Goal: Task Accomplishment & Management: Manage account settings

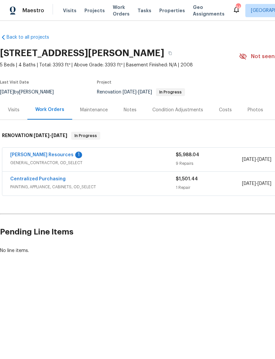
scroll to position [0, 98]
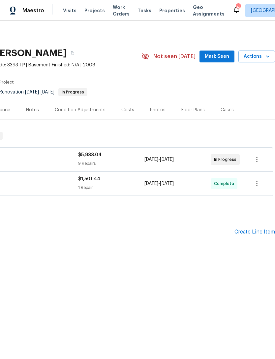
click at [68, 8] on span "Visits" at bounding box center [70, 10] width 14 height 7
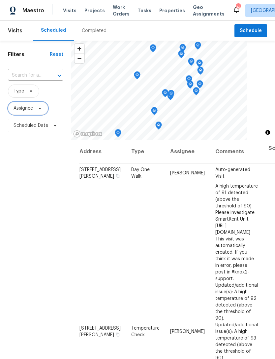
click at [28, 111] on span "Assignee" at bounding box center [23, 108] width 19 height 7
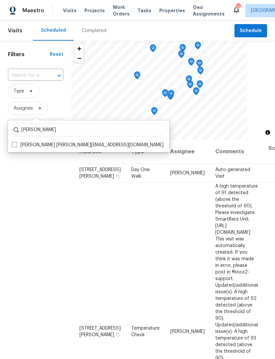
type input "[PERSON_NAME]"
click at [39, 142] on label "[PERSON_NAME] [PERSON_NAME][EMAIL_ADDRESS][DOMAIN_NAME]" at bounding box center [88, 145] width 152 height 7
click at [16, 142] on input "[PERSON_NAME] [PERSON_NAME][EMAIL_ADDRESS][DOMAIN_NAME]" at bounding box center [14, 144] width 4 height 4
checkbox input "true"
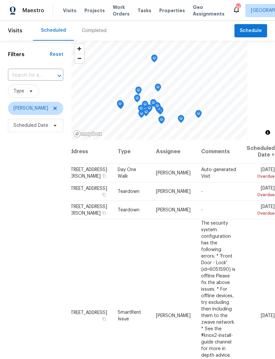
scroll to position [0, 58]
click at [0, 0] on icon at bounding box center [0, 0] width 0 height 0
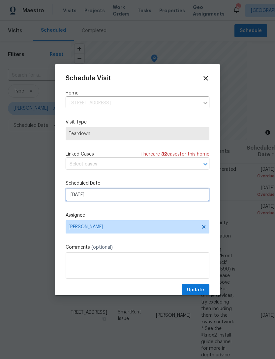
click at [95, 197] on input "[DATE]" at bounding box center [138, 194] width 144 height 13
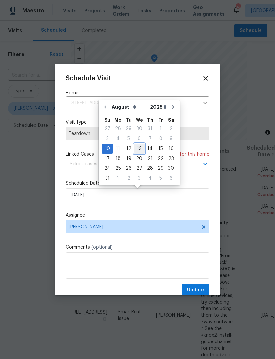
click at [140, 148] on div "13" at bounding box center [139, 148] width 11 height 9
type input "[DATE]"
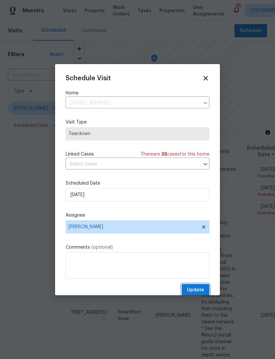
click at [200, 290] on span "Update" at bounding box center [195, 290] width 17 height 8
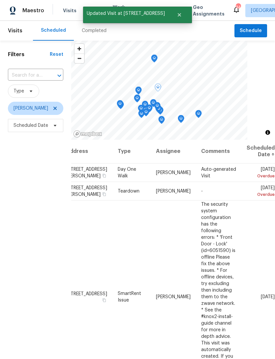
click at [0, 0] on icon at bounding box center [0, 0] width 0 height 0
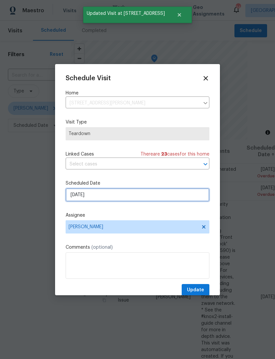
click at [108, 195] on input "[DATE]" at bounding box center [138, 194] width 144 height 13
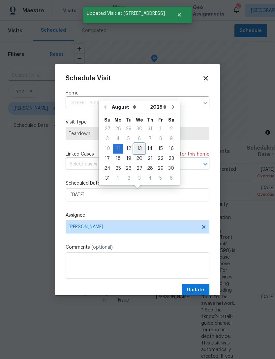
click at [140, 148] on div "13" at bounding box center [139, 148] width 11 height 9
type input "[DATE]"
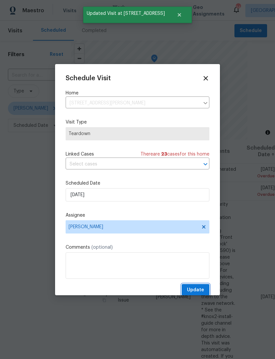
click at [197, 289] on span "Update" at bounding box center [195, 290] width 17 height 8
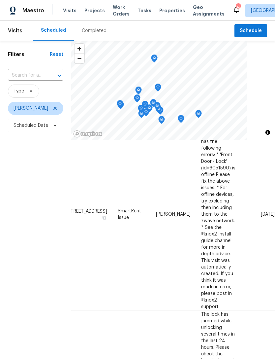
scroll to position [64, 58]
click at [0, 0] on icon at bounding box center [0, 0] width 0 height 0
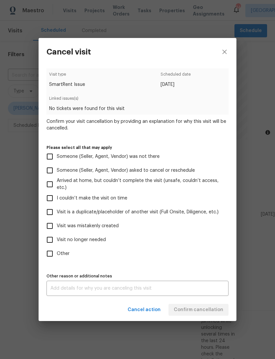
click at [180, 211] on span "Visit is a duplicate/placeholder of another visit (Full Onsite, Diligence, etc.)" at bounding box center [138, 211] width 162 height 7
click at [57, 211] on input "Visit is a duplicate/placeholder of another visit (Full Onsite, Diligence, etc.)" at bounding box center [50, 212] width 14 height 14
checkbox input "true"
click at [204, 221] on label "Visit was mistakenly created" at bounding box center [133, 226] width 180 height 14
click at [57, 221] on input "Visit was mistakenly created" at bounding box center [50, 226] width 14 height 14
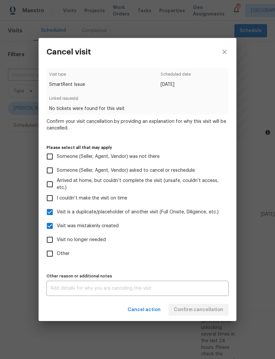
click at [166, 290] on textarea at bounding box center [137, 288] width 174 height 5
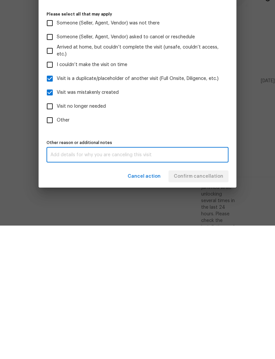
scroll to position [21, 0]
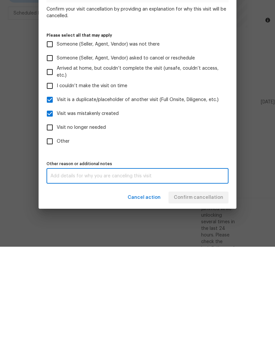
click at [100, 219] on label "Visit was mistakenly created" at bounding box center [133, 226] width 180 height 14
click at [57, 219] on input "Visit was mistakenly created" at bounding box center [50, 226] width 14 height 14
checkbox input "false"
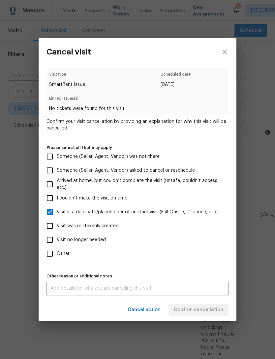
click at [144, 282] on div "x Other reason or additional notes" at bounding box center [138, 287] width 182 height 15
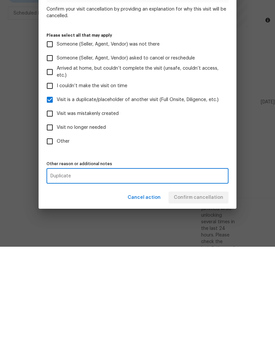
type textarea "Duplicate"
click at [201, 246] on label "Other" at bounding box center [133, 253] width 180 height 14
click at [57, 246] on input "Other" at bounding box center [50, 253] width 14 height 14
checkbox input "true"
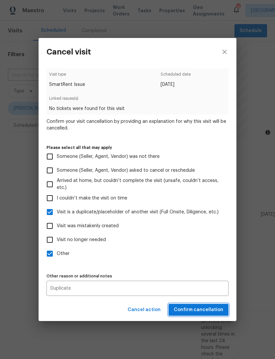
click at [209, 306] on span "Confirm cancellation" at bounding box center [198, 309] width 49 height 8
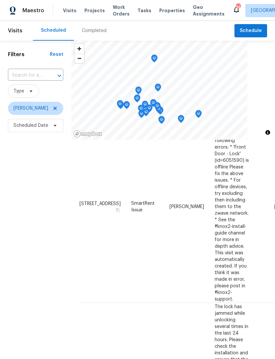
scroll to position [72, 0]
click at [253, 32] on span "Schedule" at bounding box center [251, 31] width 22 height 8
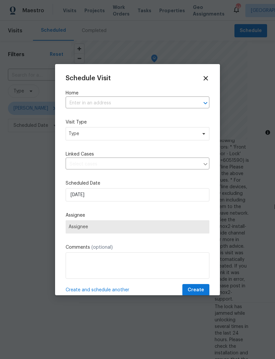
click at [127, 104] on input "text" at bounding box center [128, 103] width 125 height 10
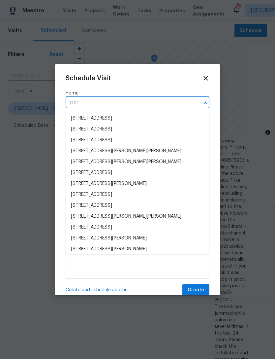
type input "10113"
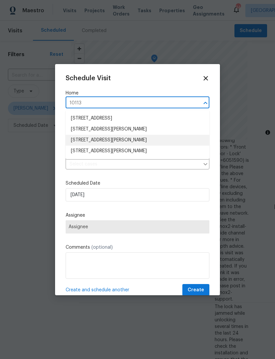
click at [123, 143] on li "[STREET_ADDRESS][PERSON_NAME]" at bounding box center [138, 140] width 144 height 11
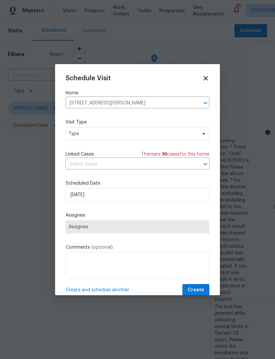
click at [113, 229] on span "Assignee" at bounding box center [138, 226] width 138 height 5
click at [108, 133] on span "Type" at bounding box center [133, 133] width 128 height 7
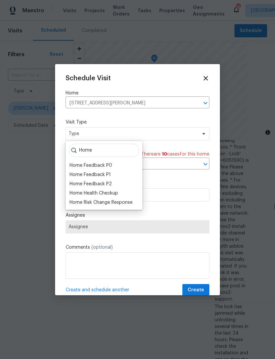
type input "Home"
click at [105, 195] on div "Home Health Checkup" at bounding box center [94, 193] width 48 height 7
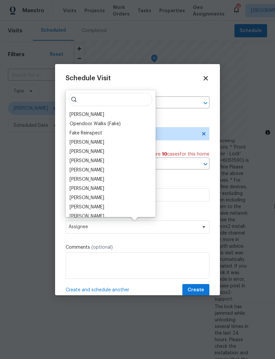
click at [88, 117] on div "[PERSON_NAME]" at bounding box center [87, 114] width 35 height 7
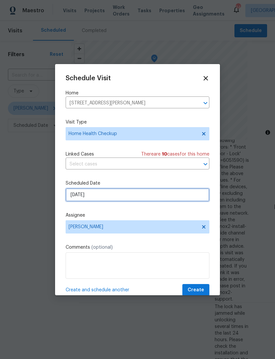
click at [152, 201] on input "[DATE]" at bounding box center [138, 194] width 144 height 13
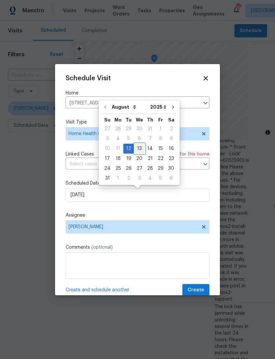
click at [140, 147] on div "13" at bounding box center [139, 148] width 11 height 9
type input "[DATE]"
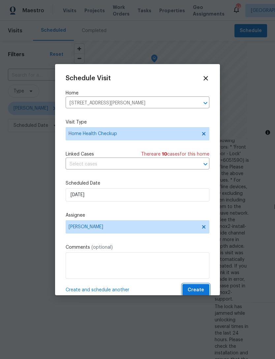
click at [200, 291] on span "Create" at bounding box center [196, 290] width 16 height 8
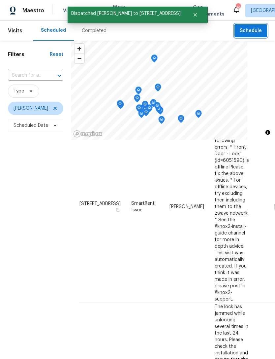
click at [257, 36] on button "Schedule" at bounding box center [251, 31] width 33 height 14
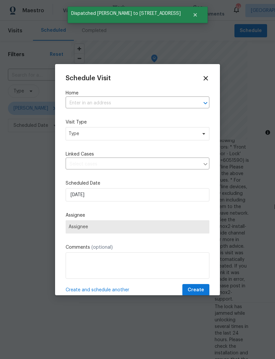
click at [137, 103] on input "text" at bounding box center [128, 103] width 125 height 10
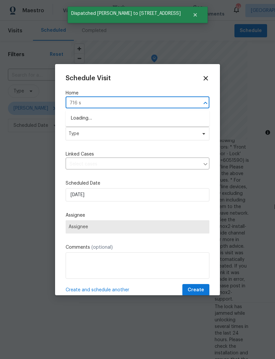
type input "716 se"
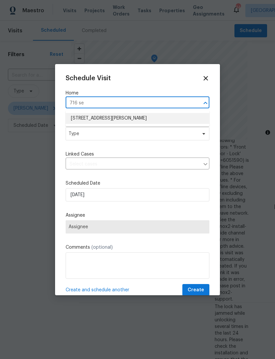
click at [129, 117] on li "[STREET_ADDRESS][PERSON_NAME]" at bounding box center [138, 118] width 144 height 11
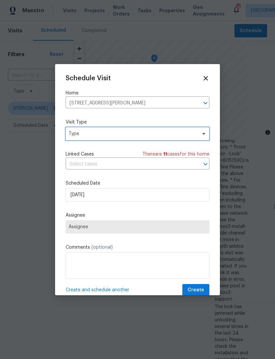
click at [118, 139] on span "Type" at bounding box center [138, 133] width 144 height 13
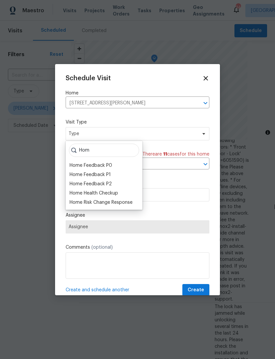
type input "Hom"
click at [103, 195] on div "Home Health Checkup" at bounding box center [94, 193] width 48 height 7
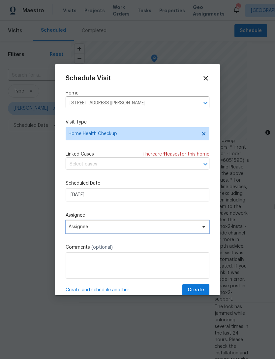
click at [99, 229] on span "Assignee" at bounding box center [133, 226] width 129 height 5
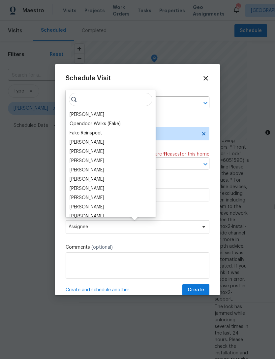
click at [94, 114] on div "[PERSON_NAME]" at bounding box center [87, 114] width 35 height 7
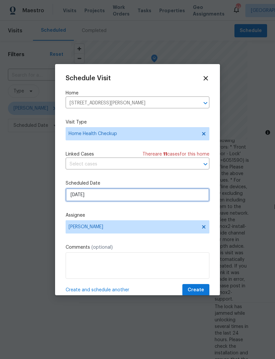
click at [149, 198] on input "[DATE]" at bounding box center [138, 194] width 144 height 13
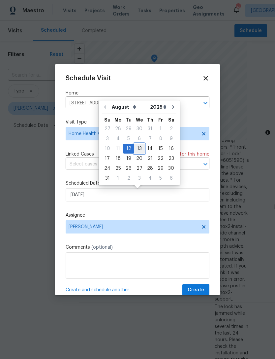
click at [136, 149] on div "13" at bounding box center [139, 148] width 11 height 9
type input "[DATE]"
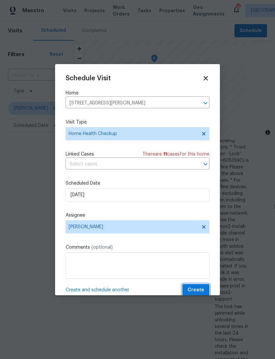
click at [200, 288] on span "Create" at bounding box center [196, 290] width 16 height 8
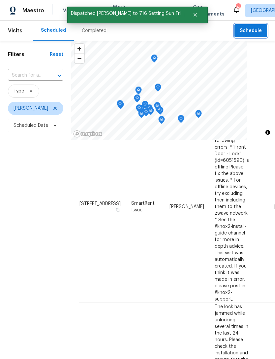
click at [256, 32] on span "Schedule" at bounding box center [251, 31] width 22 height 8
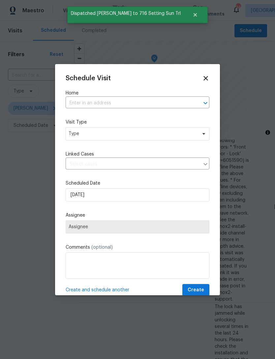
click at [144, 98] on input "text" at bounding box center [128, 103] width 125 height 10
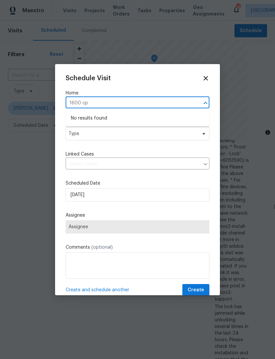
type input "1600 c"
click at [133, 117] on li "[STREET_ADDRESS][PERSON_NAME]" at bounding box center [138, 118] width 144 height 11
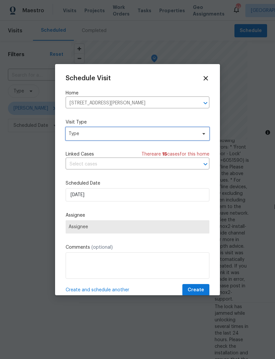
click at [109, 135] on span "Type" at bounding box center [133, 133] width 128 height 7
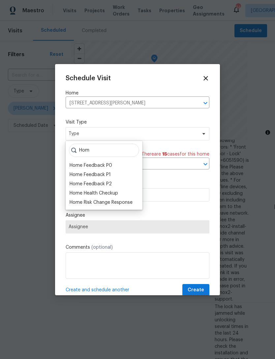
type input "Hom"
click at [103, 193] on div "Home Health Checkup" at bounding box center [94, 193] width 48 height 7
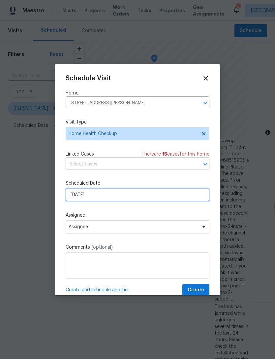
click at [117, 200] on input "[DATE]" at bounding box center [138, 194] width 144 height 13
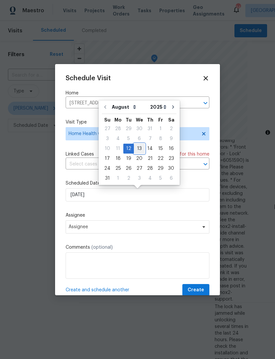
click at [137, 149] on div "13" at bounding box center [139, 148] width 11 height 9
type input "[DATE]"
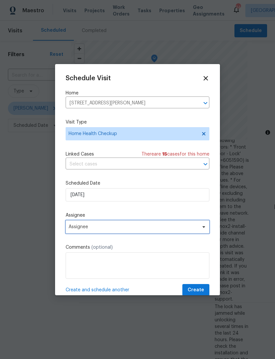
click at [133, 233] on span "Assignee" at bounding box center [138, 226] width 144 height 13
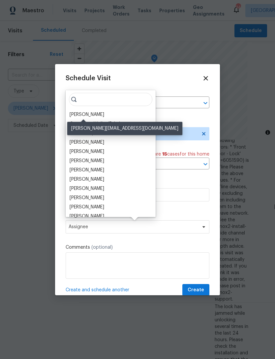
click at [93, 114] on div "[PERSON_NAME]" at bounding box center [87, 114] width 35 height 7
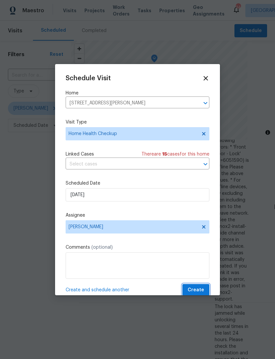
click at [202, 291] on span "Create" at bounding box center [196, 290] width 16 height 8
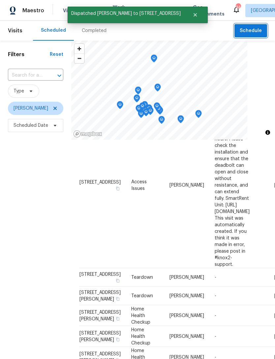
scroll to position [273, 0]
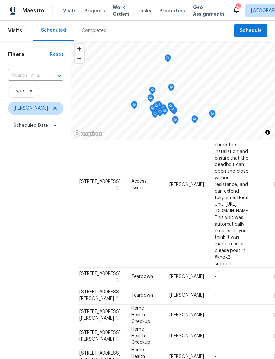
click at [117, 11] on span "Work Orders" at bounding box center [121, 10] width 17 height 13
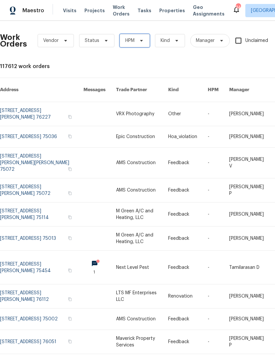
click at [140, 41] on icon at bounding box center [141, 40] width 5 height 5
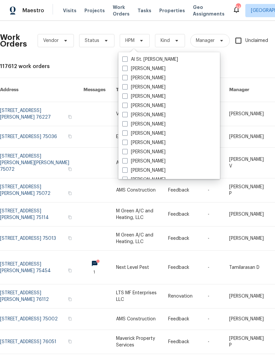
click at [151, 76] on label "[PERSON_NAME]" at bounding box center [143, 78] width 43 height 7
click at [127, 76] on input "[PERSON_NAME]" at bounding box center [124, 77] width 4 height 4
checkbox input "true"
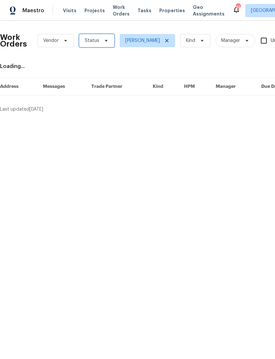
click at [97, 41] on span "Status" at bounding box center [92, 40] width 15 height 7
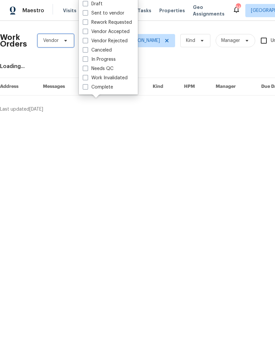
click at [63, 39] on icon at bounding box center [65, 40] width 5 height 5
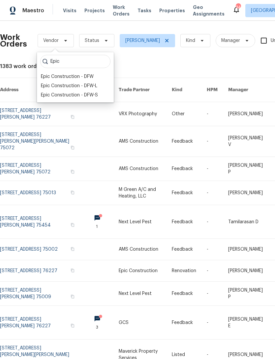
type input "Epic"
click at [82, 77] on div "Epic Construction - DFW" at bounding box center [67, 76] width 53 height 7
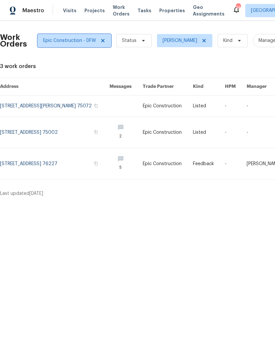
click at [80, 43] on span "Epic Construction - DFW" at bounding box center [69, 40] width 53 height 7
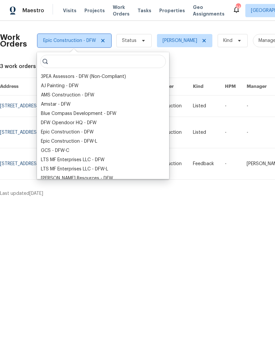
click at [100, 41] on icon at bounding box center [102, 40] width 5 height 5
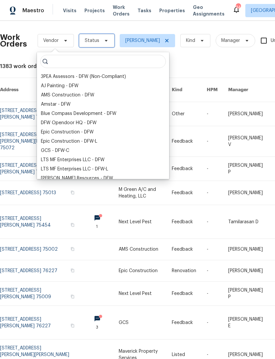
click at [104, 41] on icon at bounding box center [106, 40] width 5 height 5
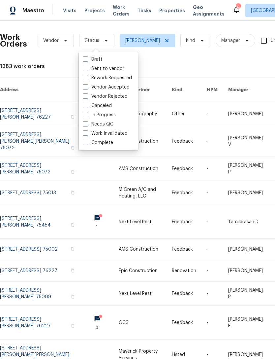
click at [112, 124] on label "Needs QC" at bounding box center [98, 124] width 31 height 7
click at [87, 124] on input "Needs QC" at bounding box center [85, 123] width 4 height 4
checkbox input "true"
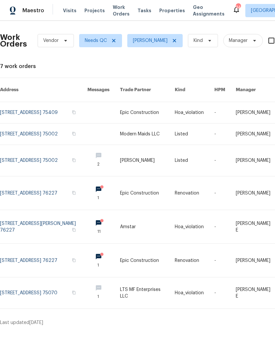
click at [67, 197] on link at bounding box center [43, 192] width 87 height 33
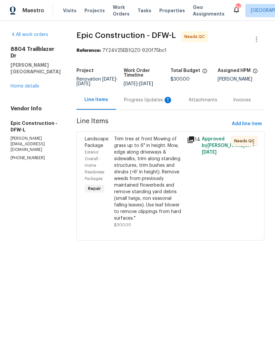
click at [135, 101] on div "Progress Updates 1" at bounding box center [148, 100] width 49 height 7
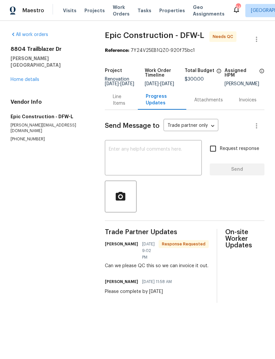
click at [114, 107] on div "Line Items" at bounding box center [121, 99] width 17 height 13
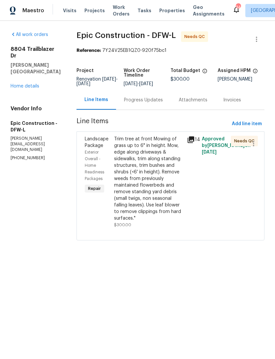
click at [148, 176] on div "Trim tree at front Mowing of grass up to 6" in height. Mow, edge along driveway…" at bounding box center [148, 179] width 69 height 86
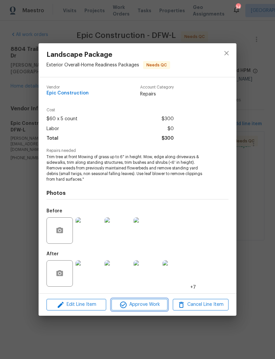
click at [152, 306] on span "Approve Work" at bounding box center [139, 304] width 52 height 8
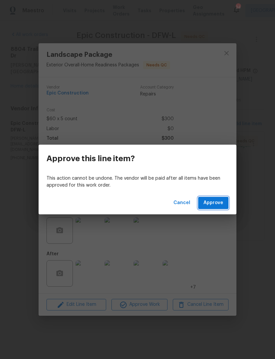
click at [216, 200] on span "Approve" at bounding box center [214, 203] width 20 height 8
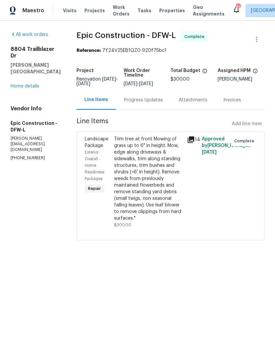
click at [120, 10] on span "Work Orders" at bounding box center [121, 10] width 17 height 13
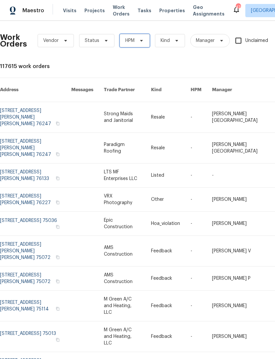
click at [141, 40] on icon at bounding box center [141, 41] width 3 height 2
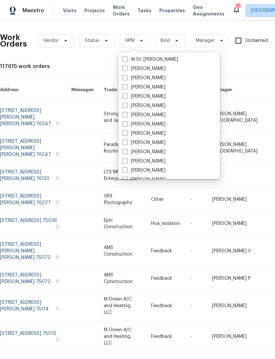
click at [149, 77] on label "[PERSON_NAME]" at bounding box center [143, 78] width 43 height 7
click at [127, 77] on input "[PERSON_NAME]" at bounding box center [124, 77] width 4 height 4
checkbox input "true"
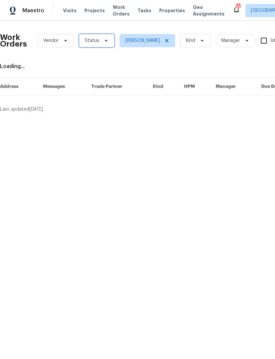
click at [99, 41] on span "Status" at bounding box center [96, 40] width 35 height 13
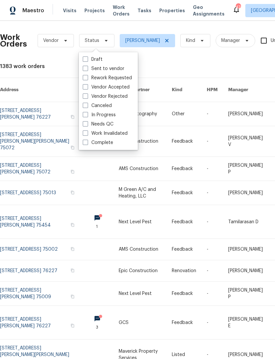
click at [109, 125] on label "Needs QC" at bounding box center [98, 124] width 31 height 7
click at [87, 125] on input "Needs QC" at bounding box center [85, 123] width 4 height 4
checkbox input "true"
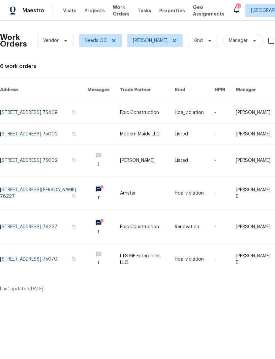
click at [61, 230] on link at bounding box center [43, 226] width 87 height 33
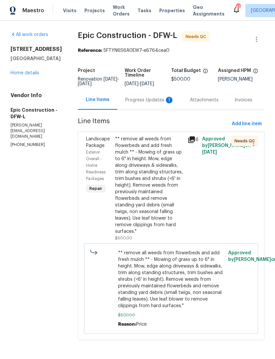
click at [151, 105] on div "Progress Updates 1" at bounding box center [149, 99] width 65 height 19
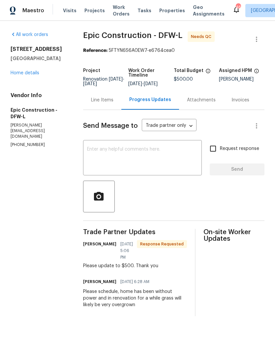
click at [102, 104] on div "Line Items" at bounding box center [102, 99] width 38 height 19
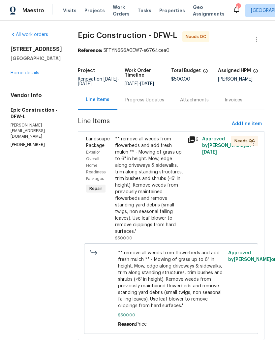
click at [146, 187] on div "** remove all weeds from flowerbeds and add fresh mulch ** - Mowing of grass up…" at bounding box center [149, 185] width 69 height 99
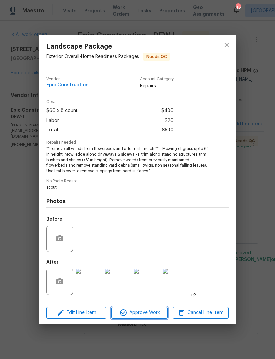
click at [158, 314] on span "Approve Work" at bounding box center [139, 312] width 52 height 8
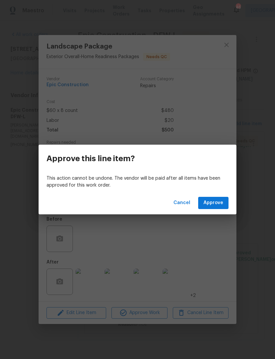
click at [217, 203] on span "Approve" at bounding box center [214, 203] width 20 height 8
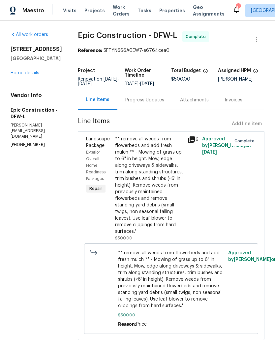
click at [120, 13] on span "Work Orders" at bounding box center [121, 10] width 17 height 13
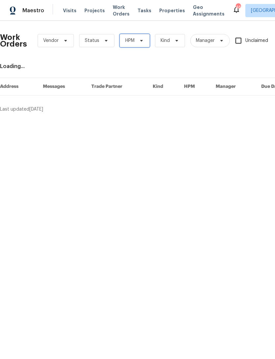
click at [143, 41] on icon at bounding box center [141, 40] width 5 height 5
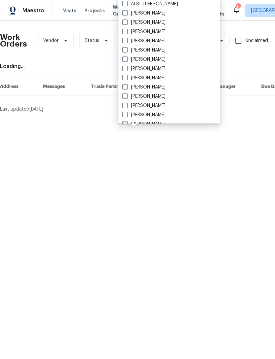
click at [151, 23] on label "[PERSON_NAME]" at bounding box center [143, 22] width 43 height 7
click at [127, 23] on input "[PERSON_NAME]" at bounding box center [124, 21] width 4 height 4
checkbox input "true"
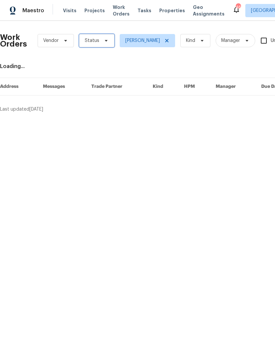
click at [101, 46] on span "Status" at bounding box center [96, 40] width 35 height 13
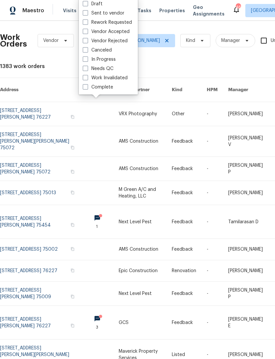
click at [109, 69] on label "Needs QC" at bounding box center [98, 68] width 31 height 7
click at [87, 69] on input "Needs QC" at bounding box center [85, 67] width 4 height 4
checkbox input "true"
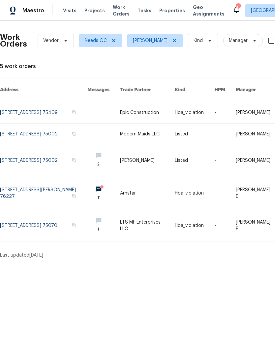
click at [39, 187] on link at bounding box center [43, 192] width 87 height 33
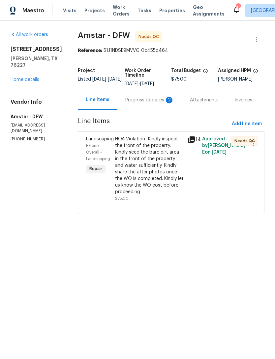
click at [147, 103] on div "Progress Updates 2" at bounding box center [149, 100] width 49 height 7
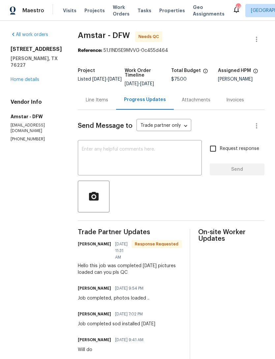
click at [26, 80] on link "Home details" at bounding box center [25, 79] width 29 height 5
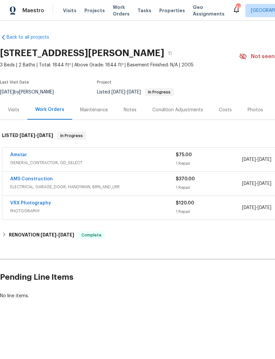
click at [113, 15] on span "Work Orders" at bounding box center [121, 10] width 17 height 13
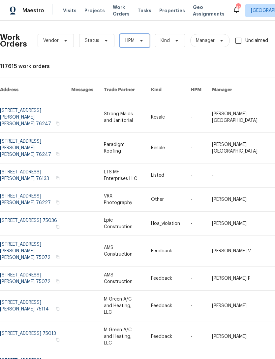
click at [133, 39] on span "HPM" at bounding box center [129, 40] width 9 height 7
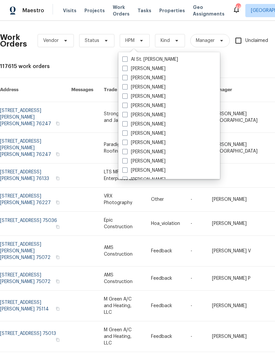
click at [147, 71] on label "[PERSON_NAME]" at bounding box center [143, 68] width 43 height 7
click at [127, 70] on input "[PERSON_NAME]" at bounding box center [124, 67] width 4 height 4
checkbox input "true"
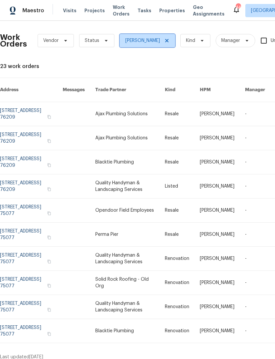
click at [162, 42] on span at bounding box center [165, 40] width 7 height 5
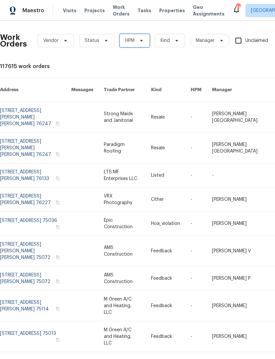
click at [140, 40] on icon at bounding box center [141, 41] width 3 height 2
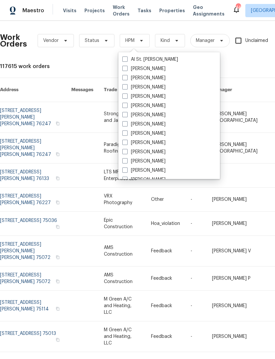
click at [153, 79] on label "[PERSON_NAME]" at bounding box center [143, 78] width 43 height 7
click at [127, 79] on input "[PERSON_NAME]" at bounding box center [124, 77] width 4 height 4
checkbox input "true"
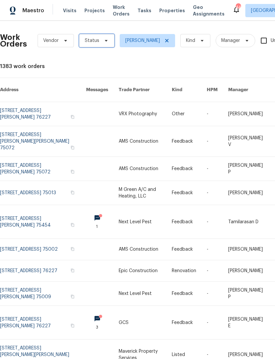
click at [104, 42] on icon at bounding box center [106, 40] width 5 height 5
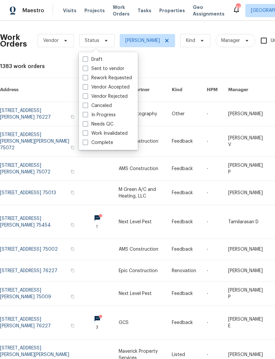
click at [109, 123] on label "Needs QC" at bounding box center [98, 124] width 31 height 7
click at [87, 123] on input "Needs QC" at bounding box center [85, 123] width 4 height 4
checkbox input "true"
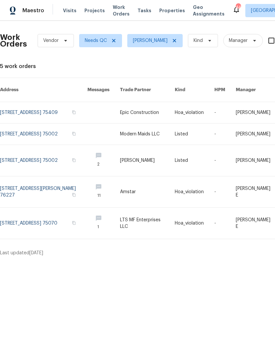
click at [43, 109] on link at bounding box center [43, 112] width 87 height 21
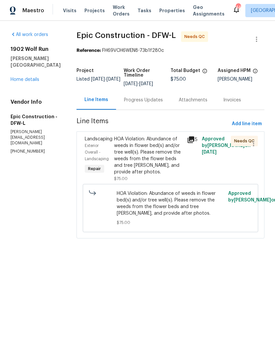
click at [148, 107] on div "Progress Updates" at bounding box center [143, 99] width 55 height 19
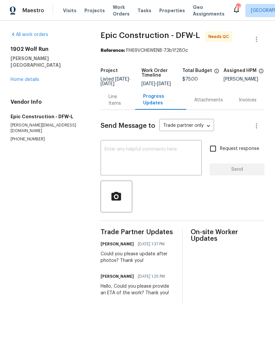
click at [122, 106] on div "Line Items" at bounding box center [118, 99] width 19 height 13
